Goal: Check status: Check status

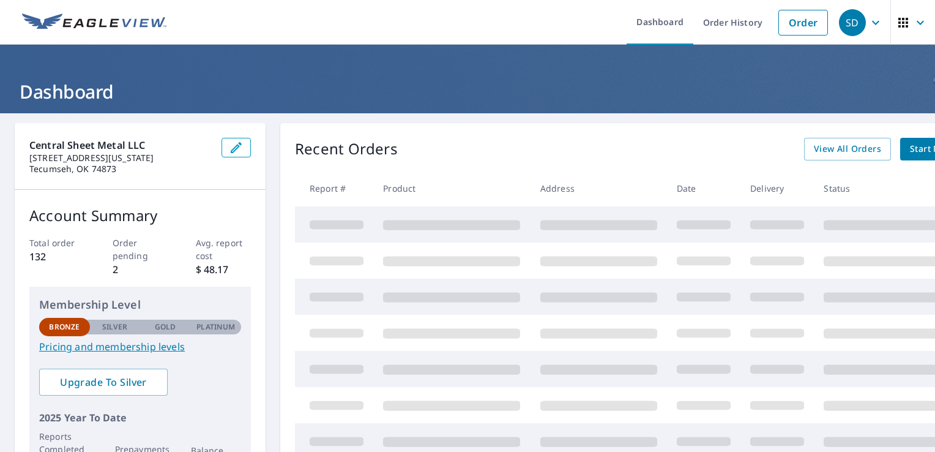
click at [734, 21] on link "Order History" at bounding box center [732, 22] width 79 height 45
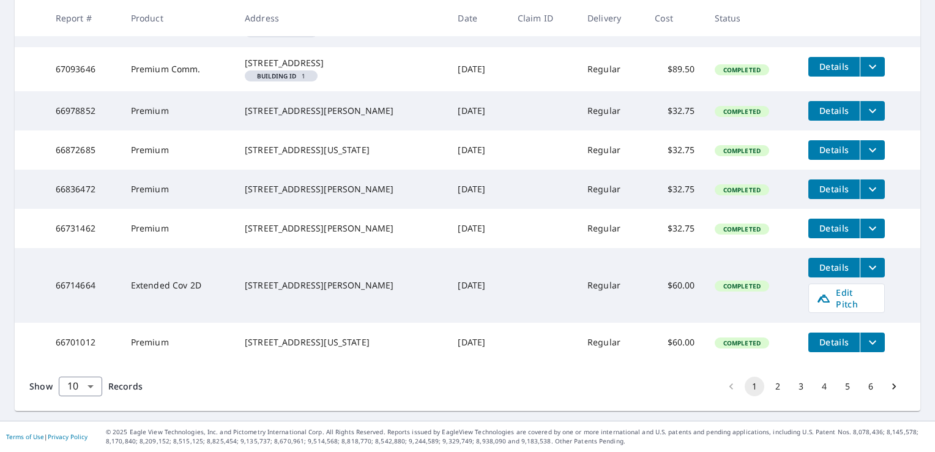
scroll to position [409, 0]
click at [773, 387] on button "2" at bounding box center [778, 386] width 20 height 20
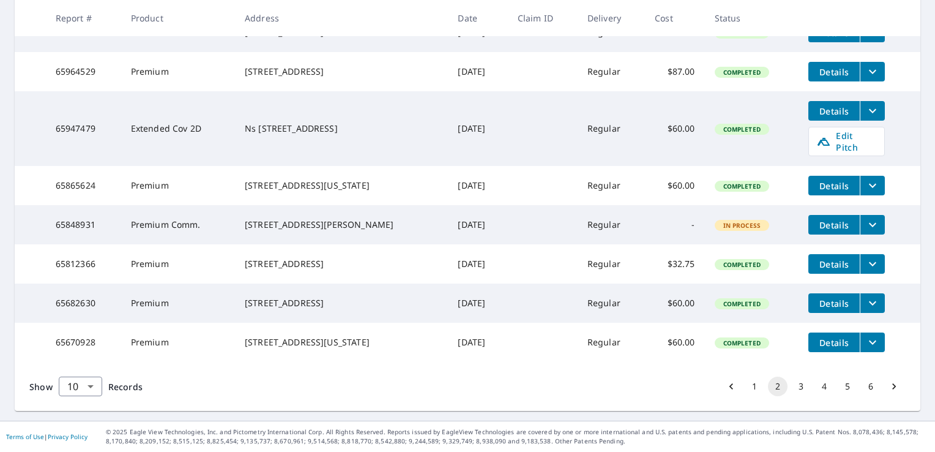
scroll to position [371, 0]
click at [791, 389] on button "3" at bounding box center [801, 386] width 20 height 20
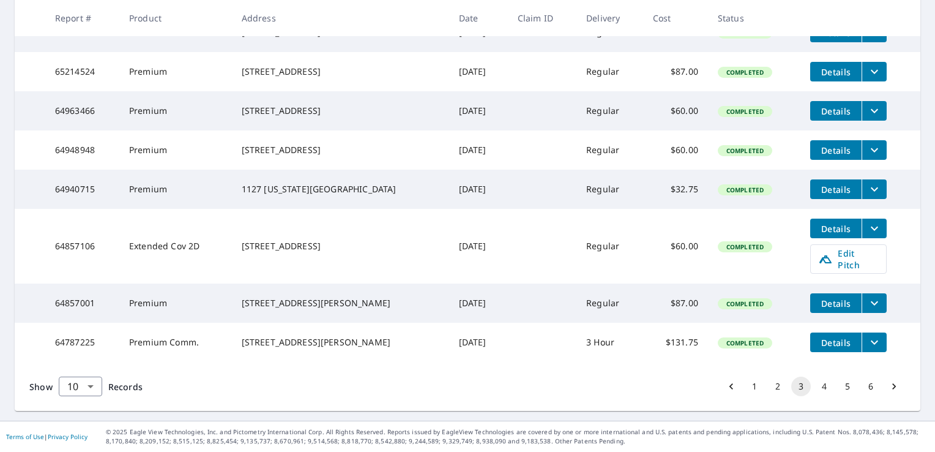
scroll to position [371, 0]
click at [815, 387] on button "4" at bounding box center [825, 386] width 20 height 20
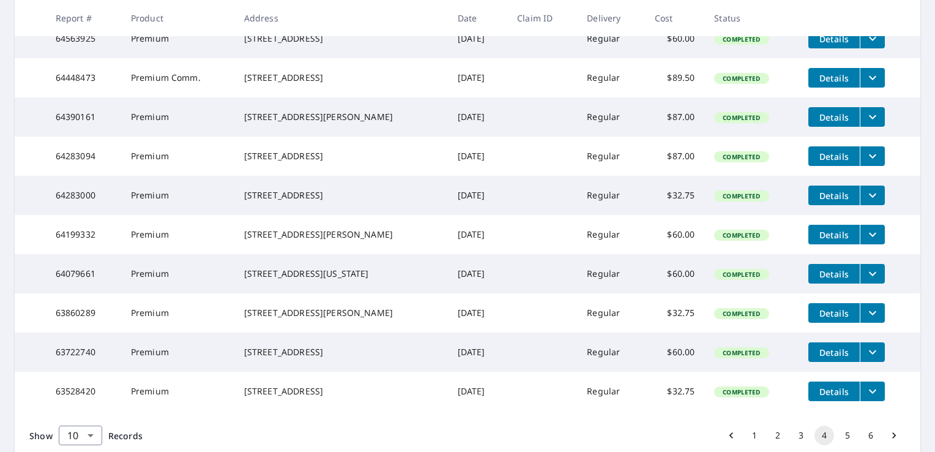
scroll to position [253, 0]
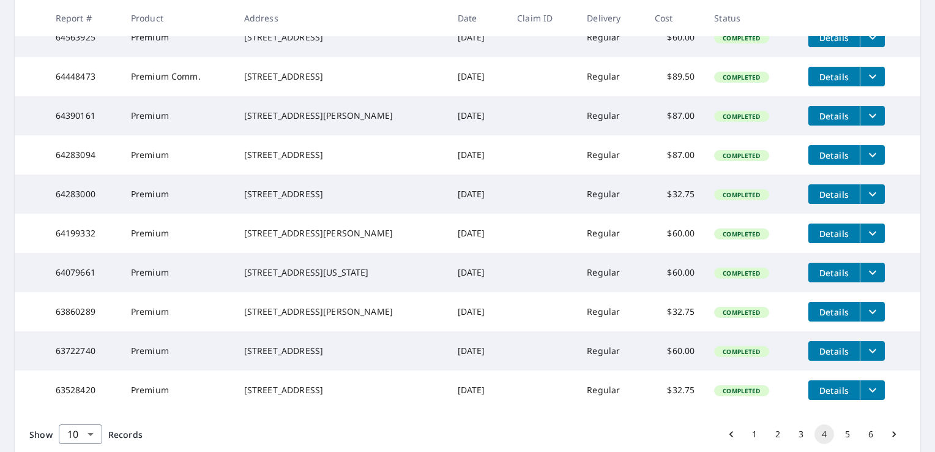
click at [865, 162] on icon "filesDropdownBtn-64283094" at bounding box center [872, 154] width 15 height 15
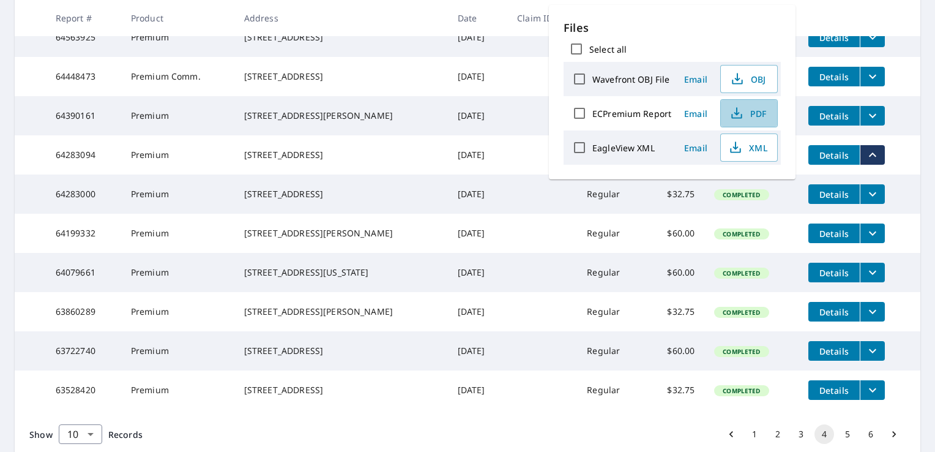
click at [742, 111] on icon "button" at bounding box center [737, 113] width 15 height 15
